Goal: Task Accomplishment & Management: Manage account settings

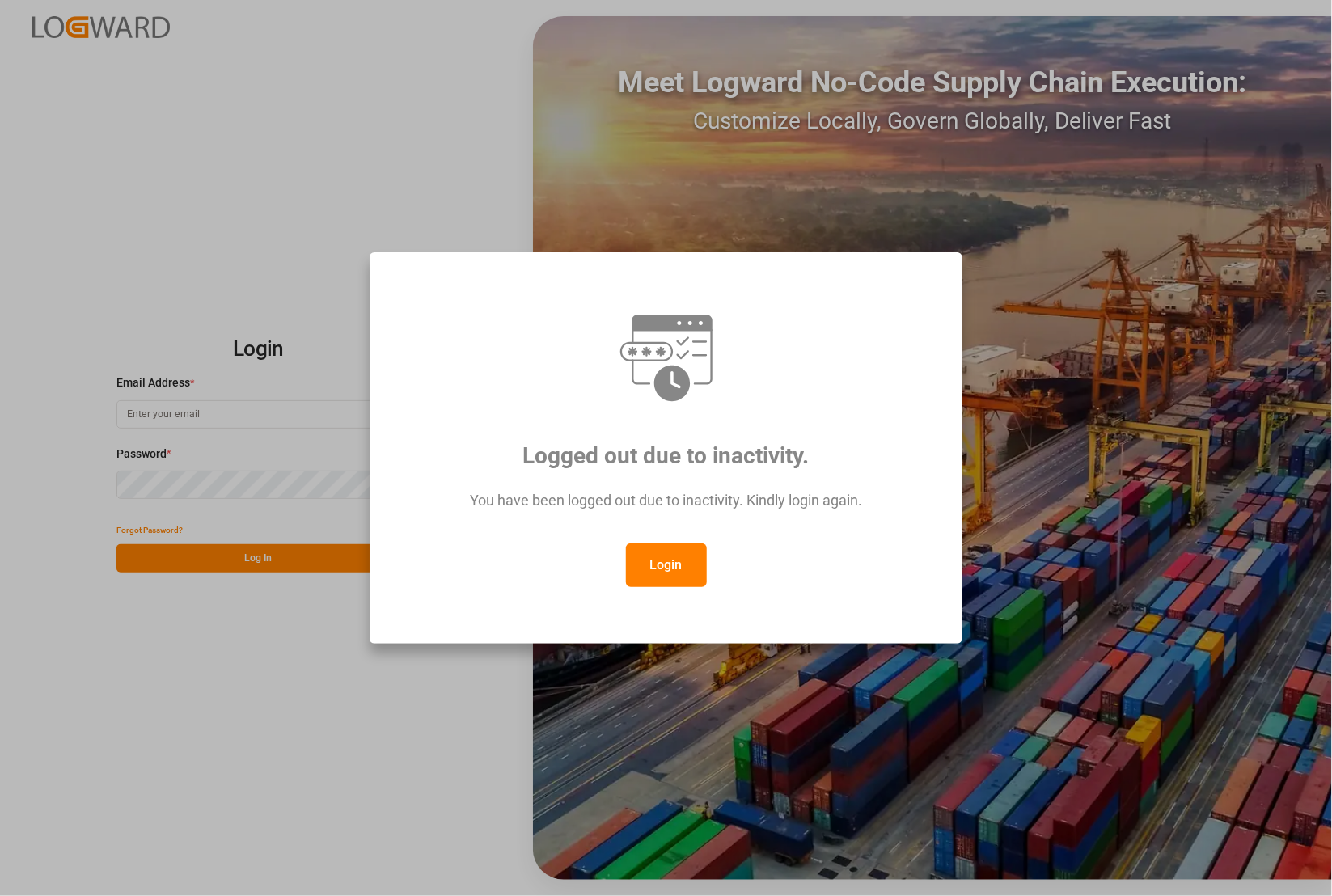
click at [661, 572] on button "Login" at bounding box center [666, 565] width 81 height 44
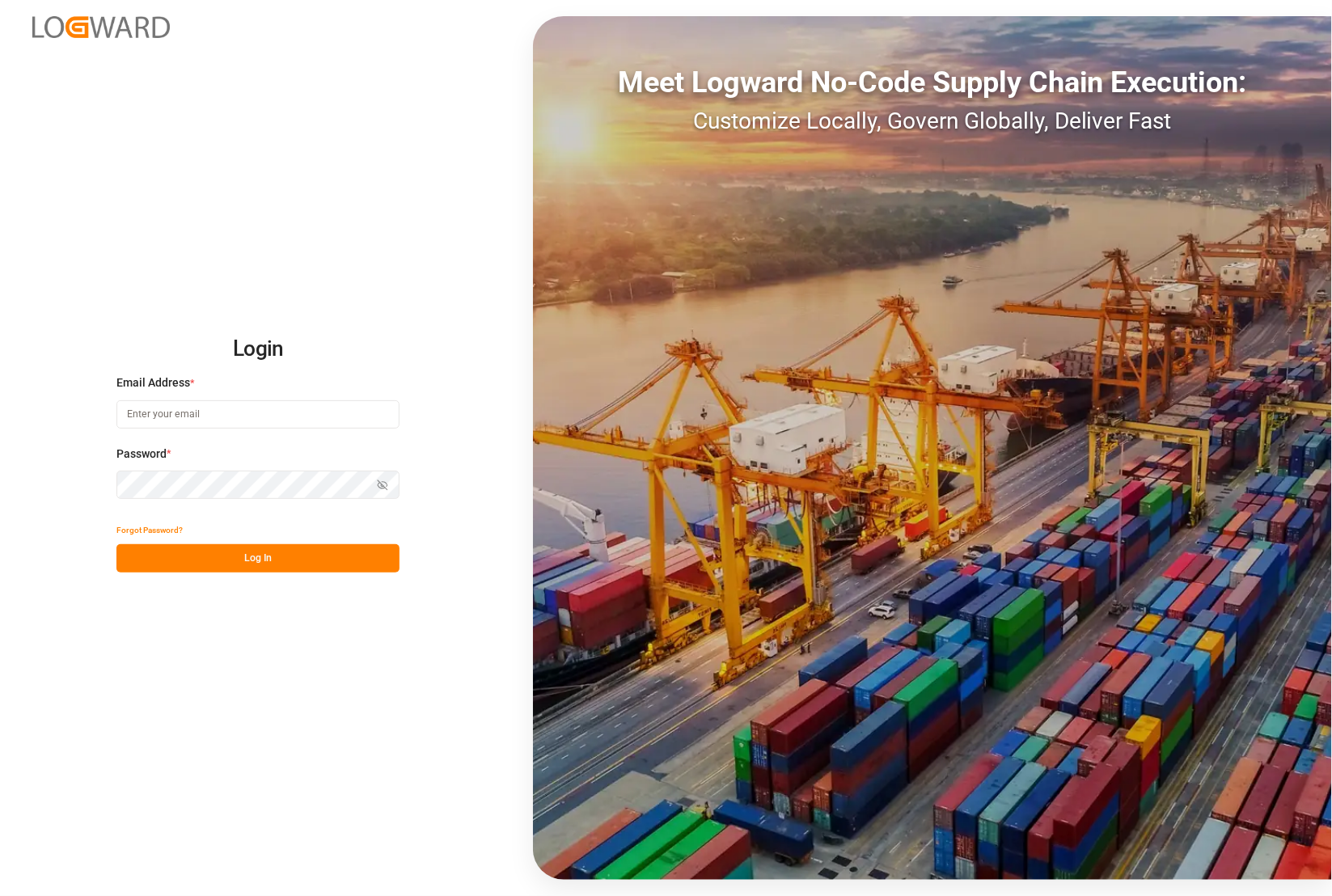
click at [192, 413] on input at bounding box center [257, 414] width 283 height 28
type input "[PERSON_NAME][EMAIL_ADDRESS][PERSON_NAME][DOMAIN_NAME]"
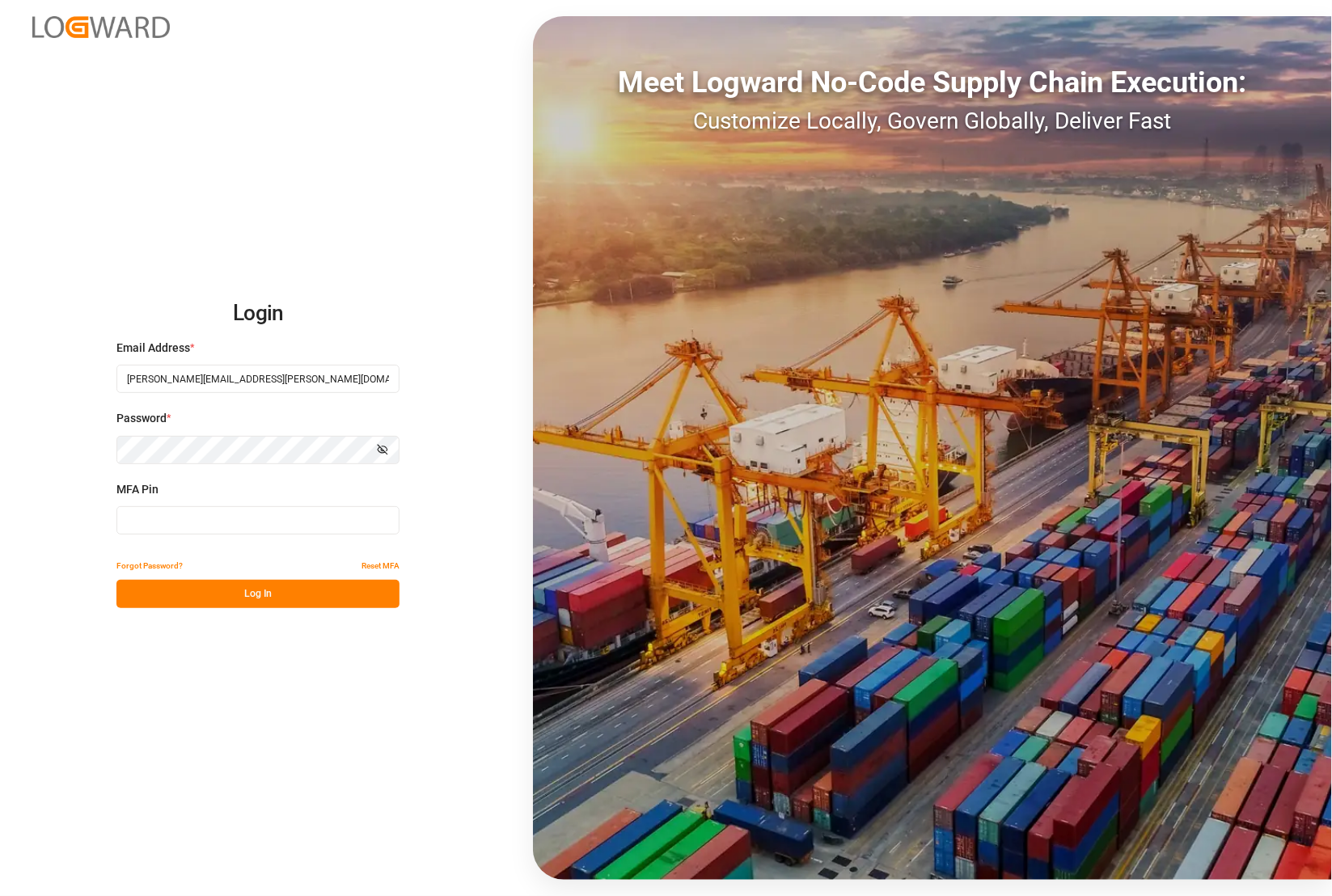
click at [206, 513] on input at bounding box center [257, 520] width 283 height 28
type input "428395"
click at [221, 603] on button "Log In" at bounding box center [257, 593] width 283 height 28
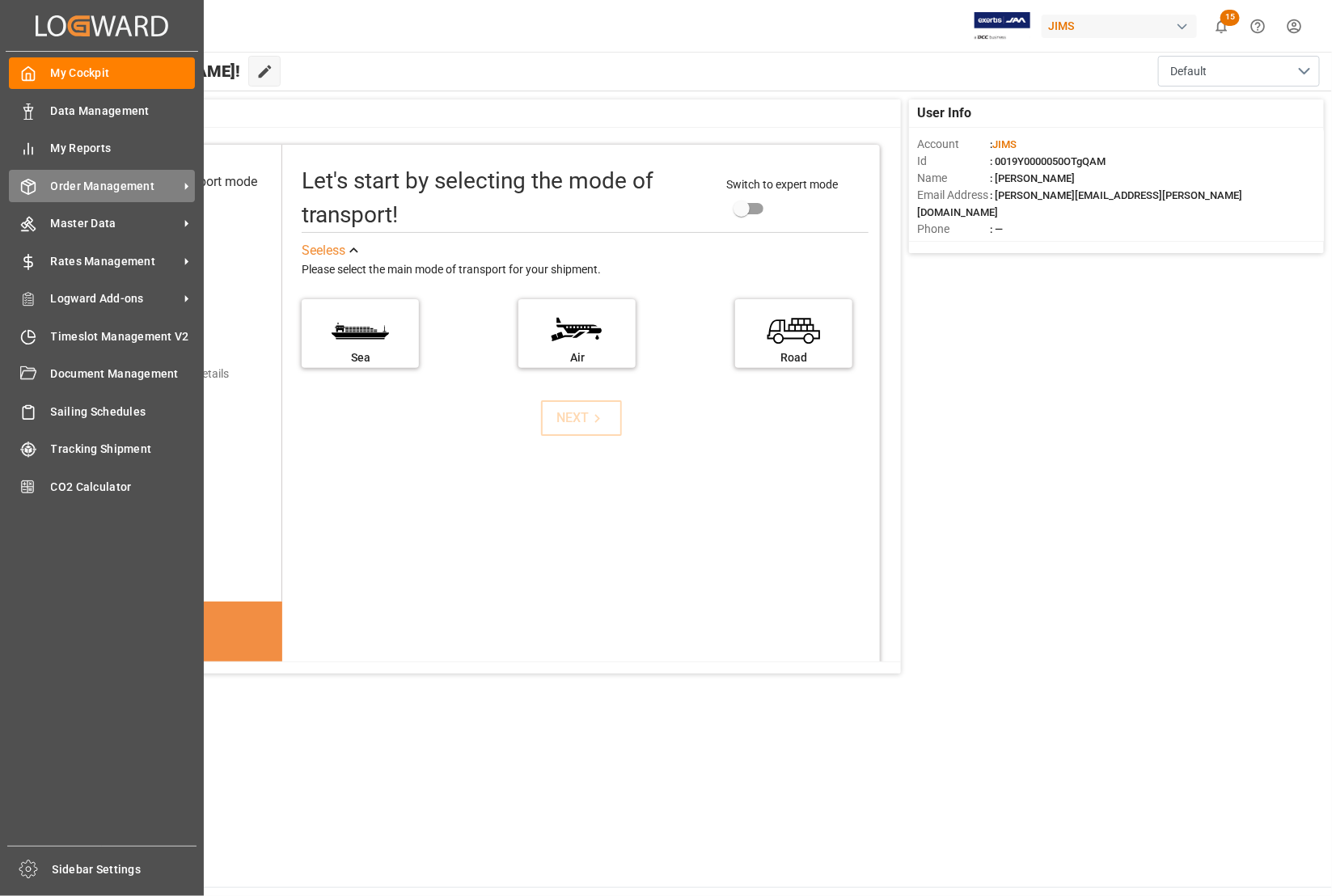
click at [71, 186] on span "Order Management" at bounding box center [114, 187] width 128 height 17
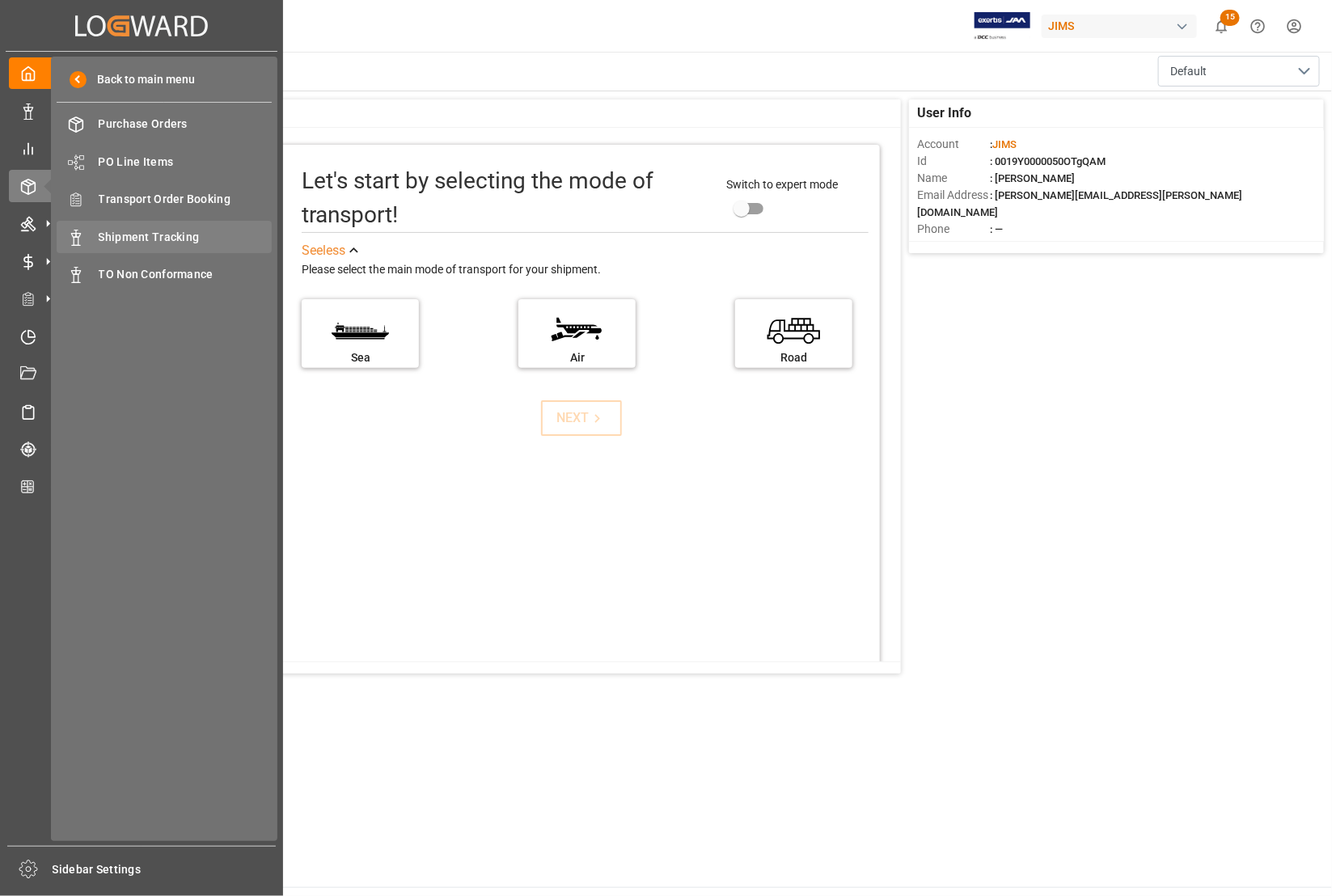
click at [112, 236] on span "Shipment Tracking" at bounding box center [186, 237] width 174 height 17
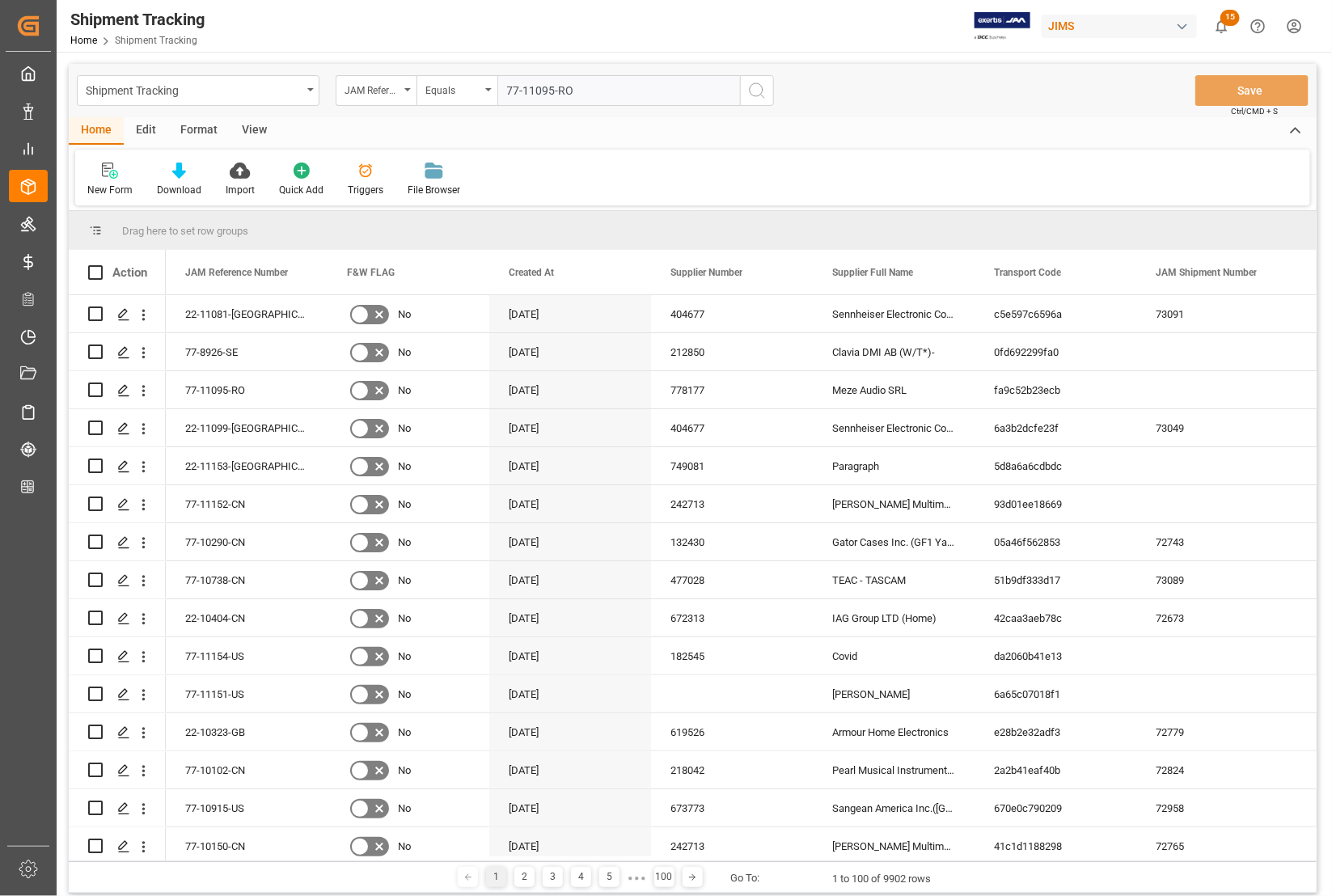
type input "77-11095-RO"
click at [752, 94] on icon "search button" at bounding box center [757, 90] width 20 height 20
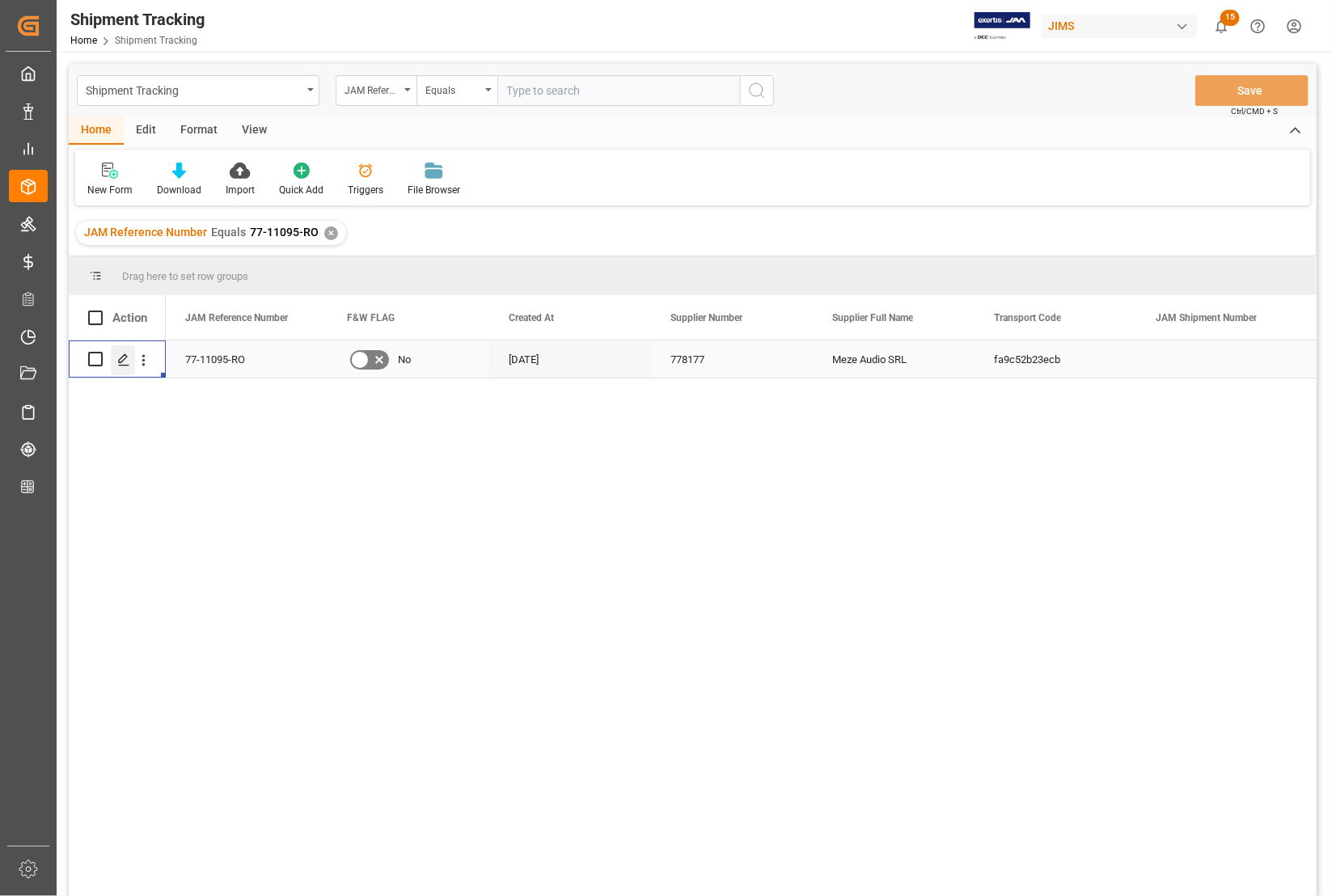
click at [122, 359] on icon "Press SPACE to select this row." at bounding box center [123, 359] width 13 height 13
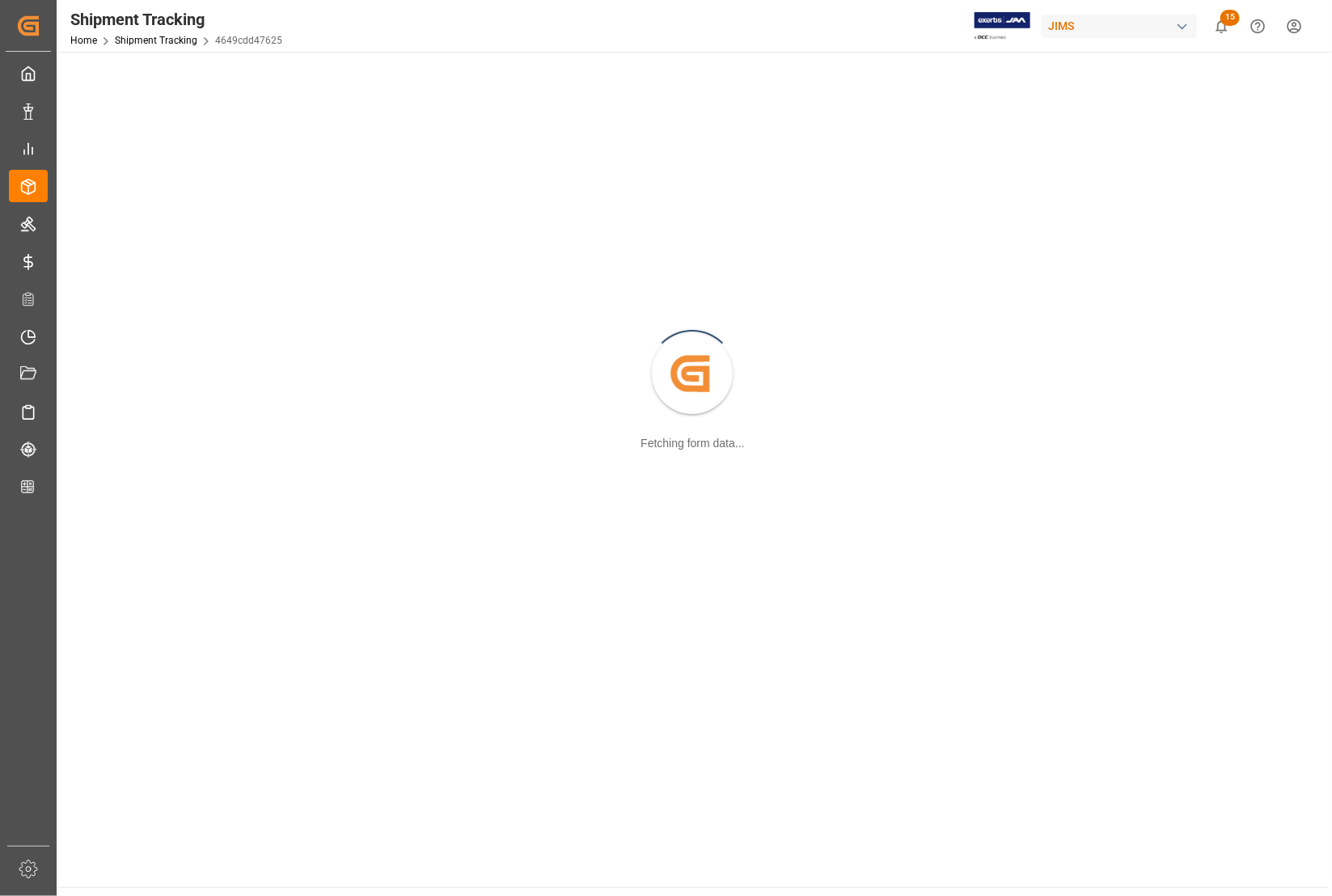
click at [122, 359] on div "Created by potrace 1.15, written by [PERSON_NAME] [DATE]-[DATE] Fetching form d…" at bounding box center [692, 375] width 1252 height 628
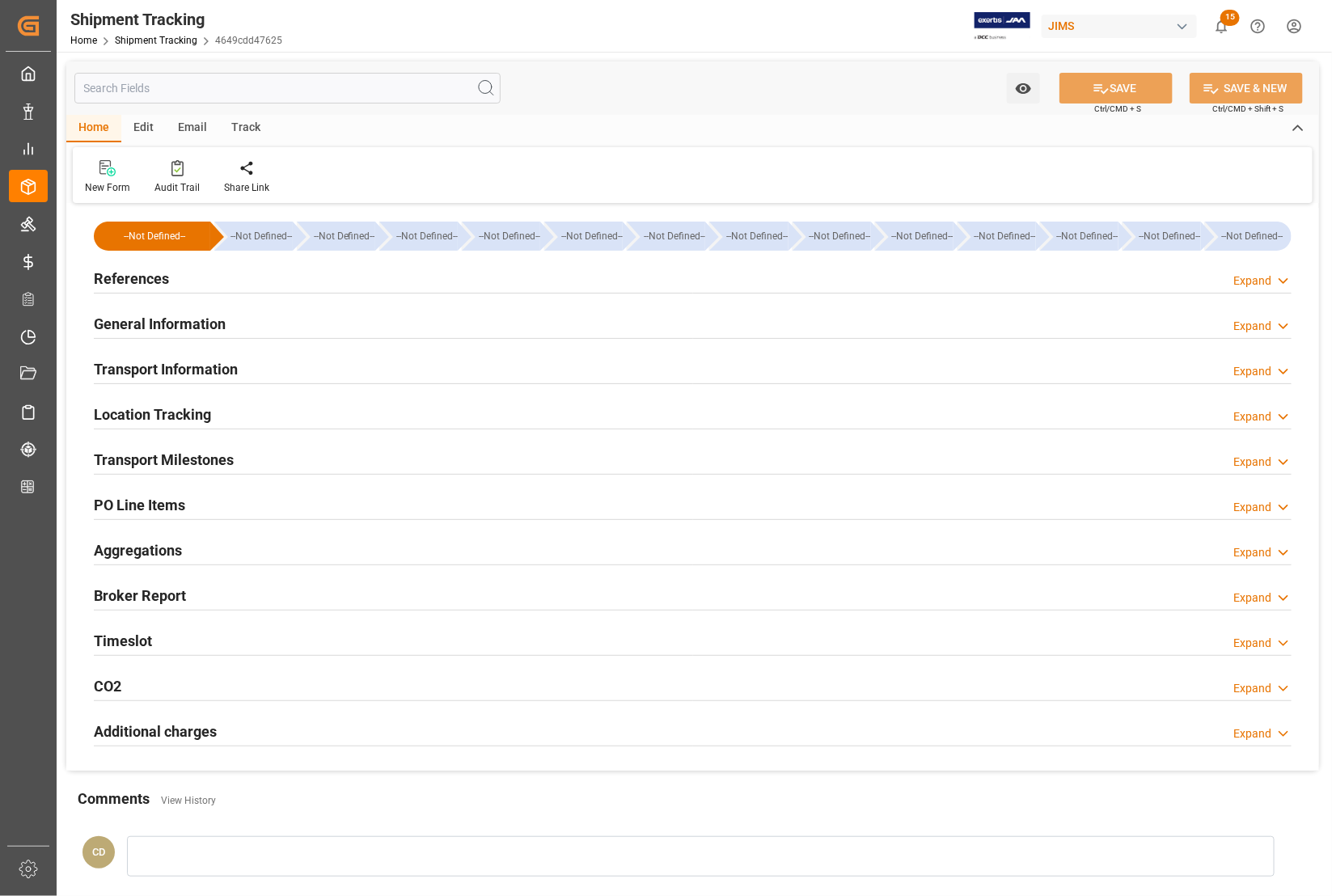
type input "[DATE]"
click at [110, 284] on h2 "References" at bounding box center [131, 278] width 75 height 21
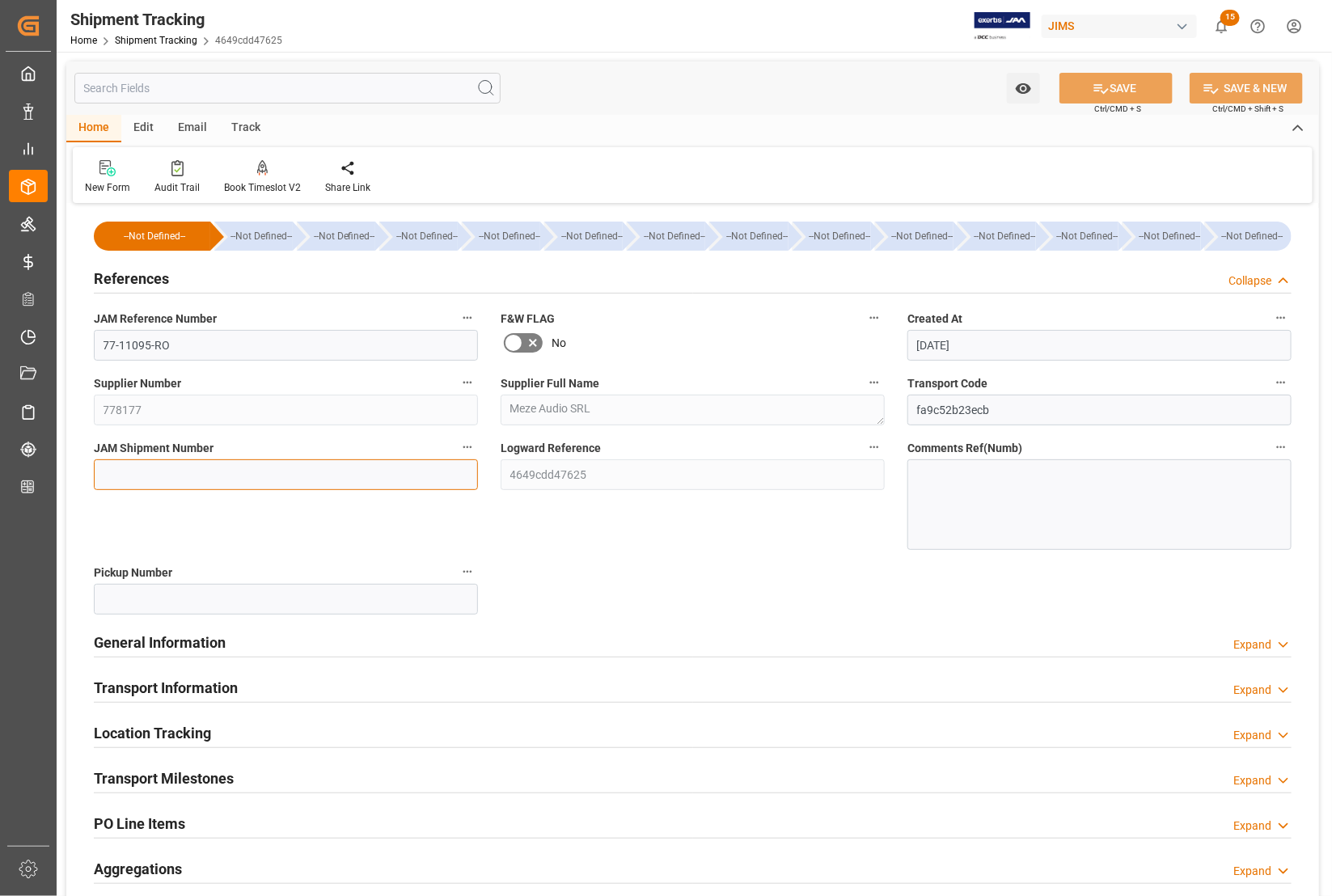
click at [120, 471] on input at bounding box center [285, 475] width 384 height 31
type input "73090"
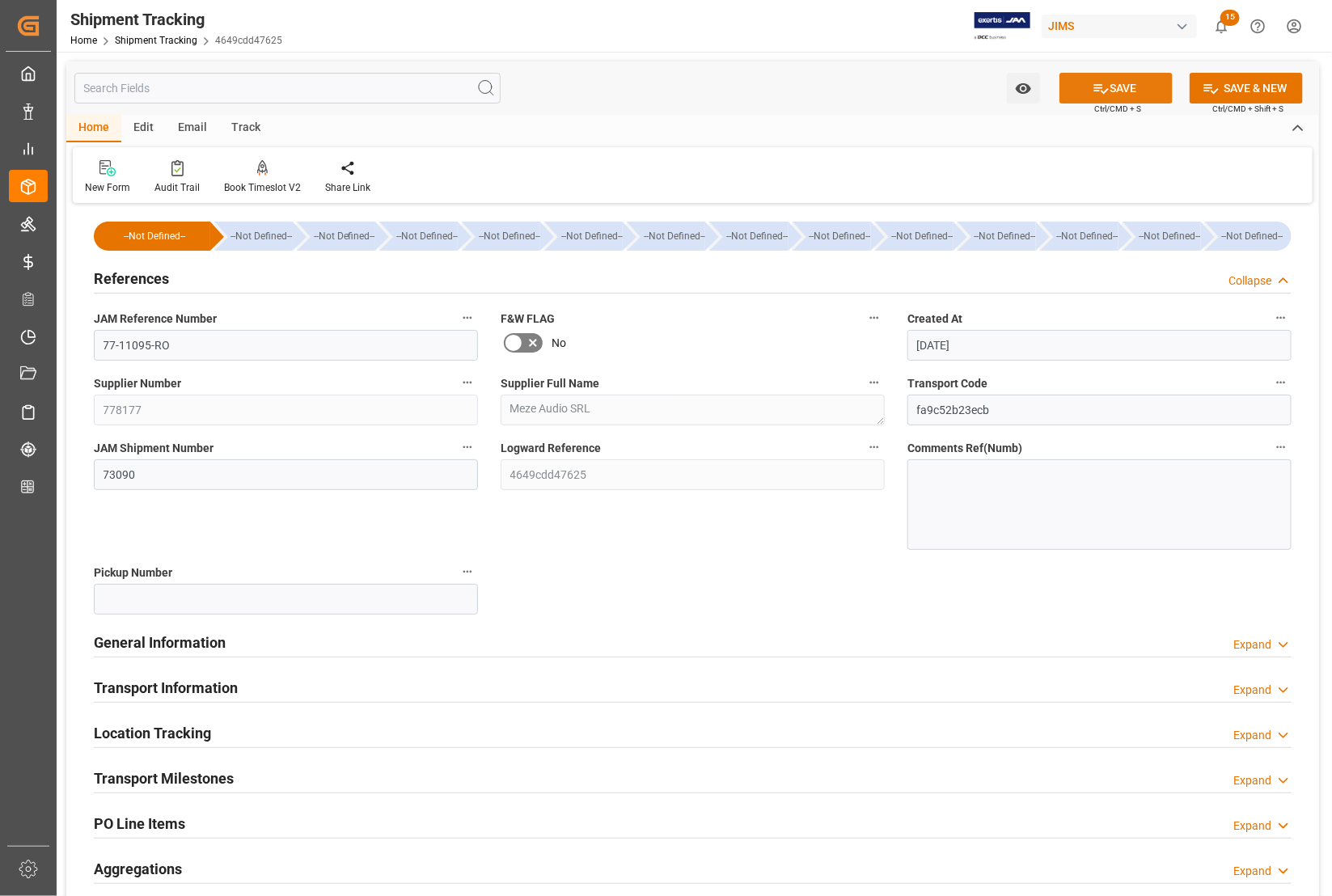
click at [1105, 85] on button "SAVE" at bounding box center [1116, 89] width 114 height 31
